Goal: Information Seeking & Learning: Check status

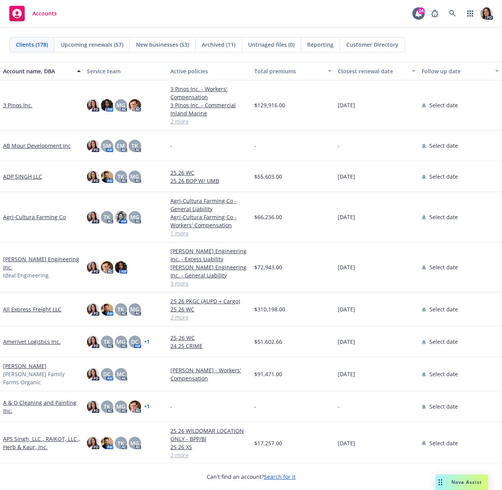
click at [449, 484] on div "Nova Assist" at bounding box center [466, 482] width 43 height 7
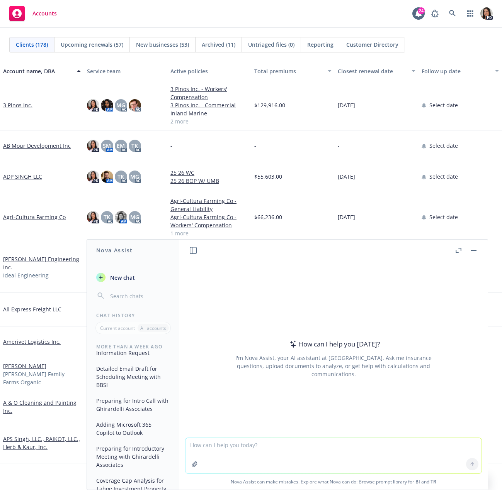
scroll to position [193, 0]
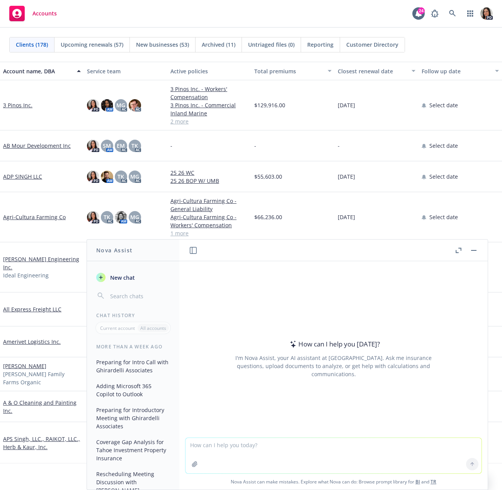
click at [125, 373] on button "Preparing for Intro Call with Ghirardelli Associates" at bounding box center [133, 366] width 80 height 21
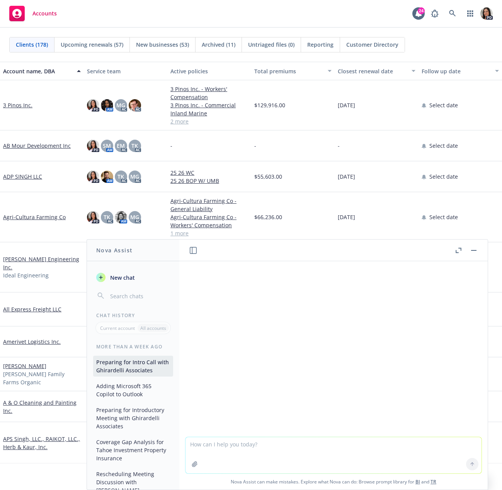
click at [456, 250] on icon "button" at bounding box center [458, 250] width 6 height 5
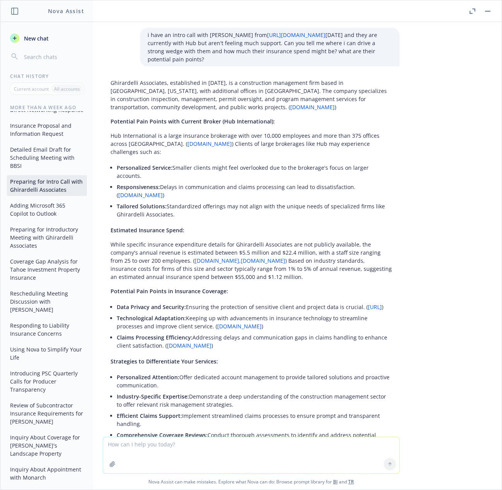
scroll to position [0, 0]
click at [473, 12] on icon "button" at bounding box center [472, 10] width 6 height 5
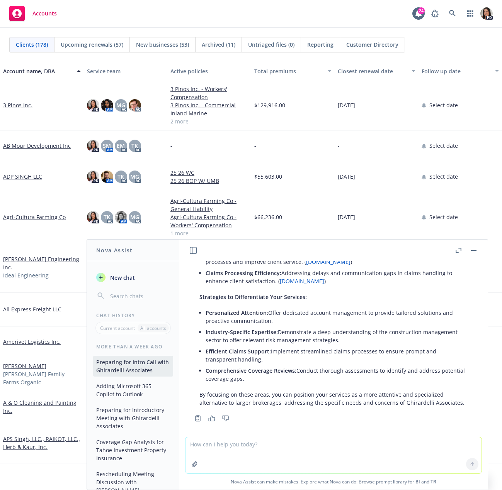
scroll to position [318, 0]
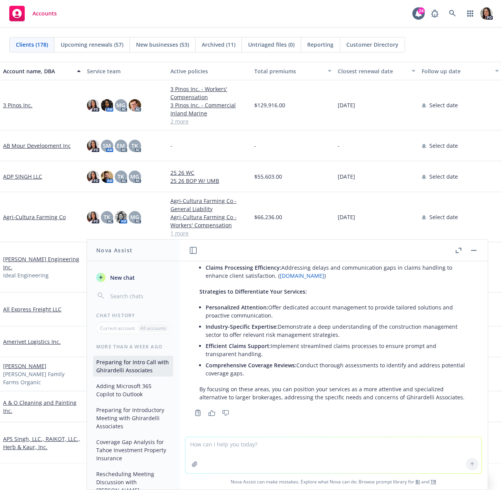
click at [477, 250] on header at bounding box center [333, 251] width 308 height 22
click at [475, 249] on button "button" at bounding box center [473, 250] width 9 height 9
